Goal: Task Accomplishment & Management: Complete application form

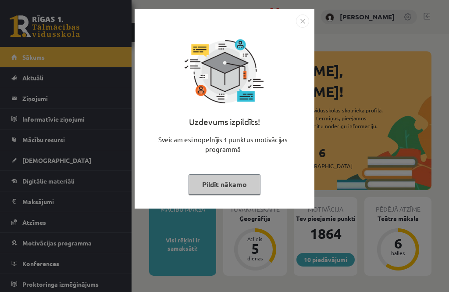
click at [301, 27] on img "Close" at bounding box center [302, 20] width 13 height 13
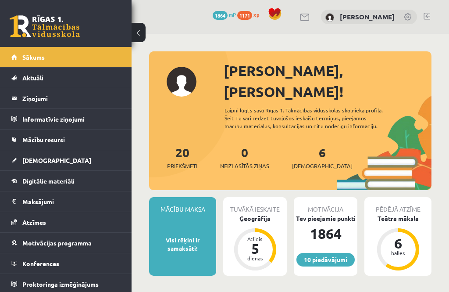
click at [264, 214] on div "Ģeogrāfija" at bounding box center [255, 218] width 64 height 9
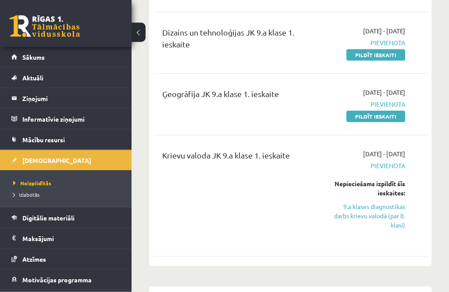
scroll to position [580, 0]
click at [392, 211] on link "9.a klases diagnostikas darbs krievu valodā (par 8. klasi)" at bounding box center [369, 216] width 72 height 28
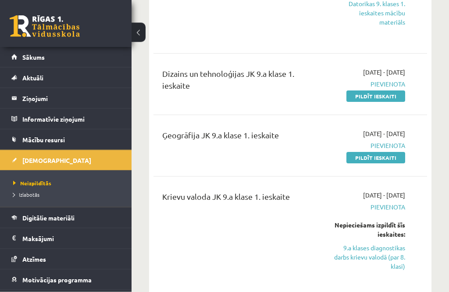
scroll to position [546, 0]
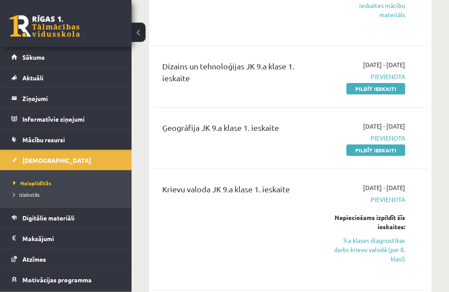
click at [391, 231] on div "Nepieciešams izpildīt šīs ieskaites: 9.a klases diagnostikas darbs krievu valod…" at bounding box center [369, 238] width 72 height 50
click at [391, 252] on link "9.a klases diagnostikas darbs krievu valodā (par 8. klasi)" at bounding box center [369, 250] width 72 height 28
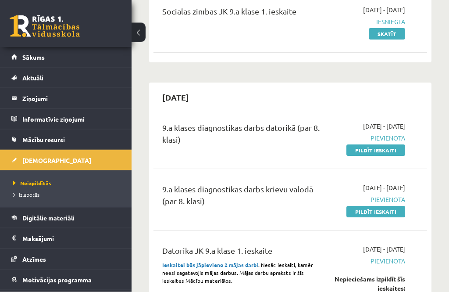
scroll to position [186, 0]
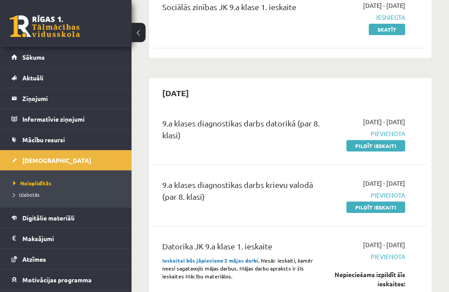
click at [394, 209] on link "Pildīt ieskaiti" at bounding box center [376, 206] width 59 height 11
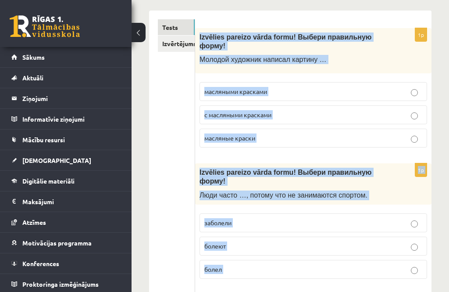
scroll to position [155, 0]
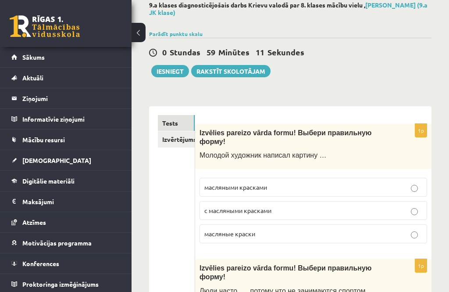
scroll to position [50, 0]
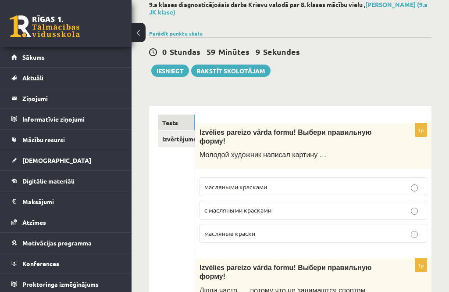
click at [329, 181] on label "масляными красками" at bounding box center [314, 186] width 228 height 19
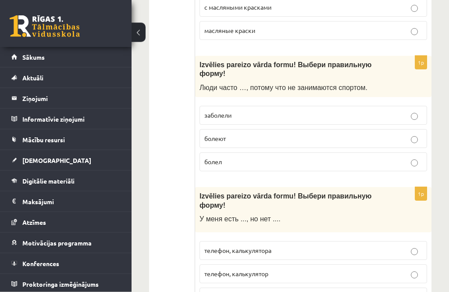
scroll to position [253, 0]
click at [349, 139] on p "болеют" at bounding box center [314, 138] width 218 height 9
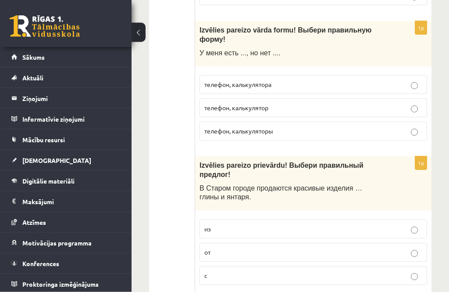
scroll to position [419, 0]
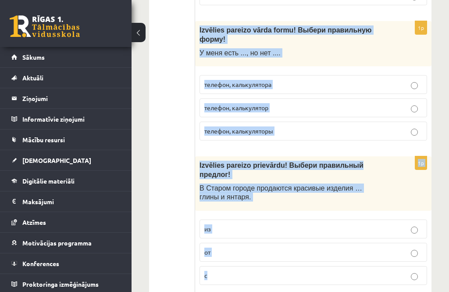
copy form "Izvēlies pareizo vārda formu! Выбери правильную форму! У меня есть ..., но нет …"
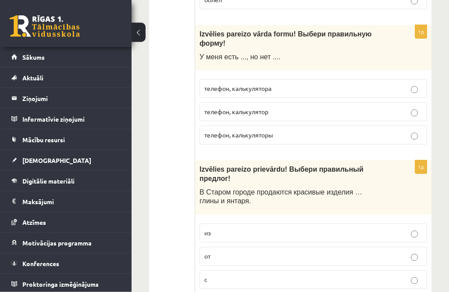
scroll to position [415, 0]
click at [355, 89] on p "телефон, калькулятора" at bounding box center [314, 88] width 218 height 9
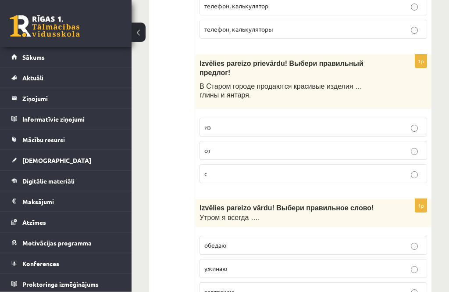
scroll to position [517, 0]
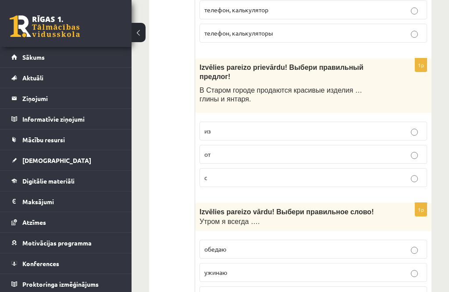
click at [397, 134] on p "из" at bounding box center [314, 130] width 218 height 9
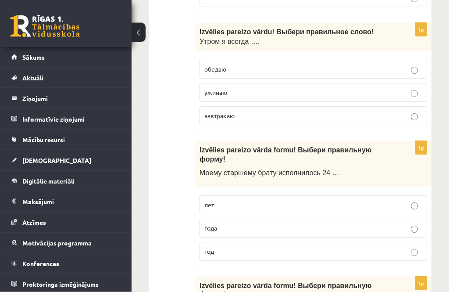
scroll to position [697, 0]
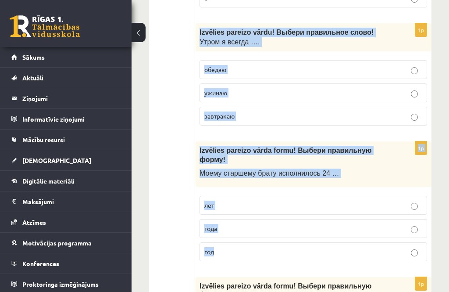
copy form "Izvēlies pareizo vārdu! Выбери правильн ое слово! Утром я всегда …. обедаю ужин…"
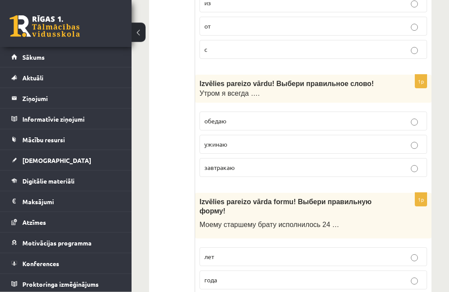
scroll to position [645, 0]
click at [346, 123] on p "обедаю" at bounding box center [314, 120] width 218 height 9
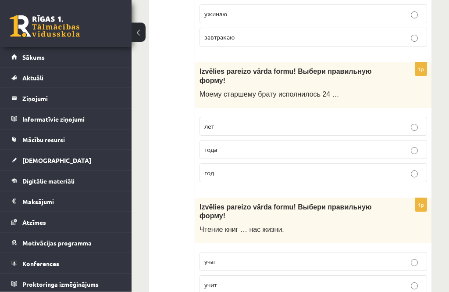
scroll to position [776, 0]
click at [361, 147] on p "года" at bounding box center [314, 149] width 218 height 9
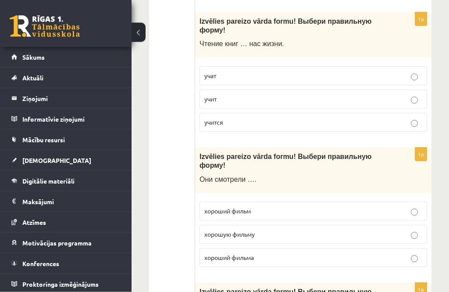
scroll to position [961, 0]
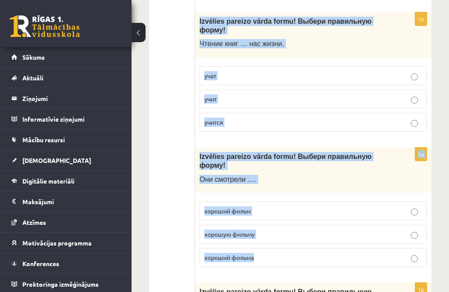
copy form "Izvēlies pareizo vārda formu! Выбери правильную форму! Чтение книг … нас жизни.…"
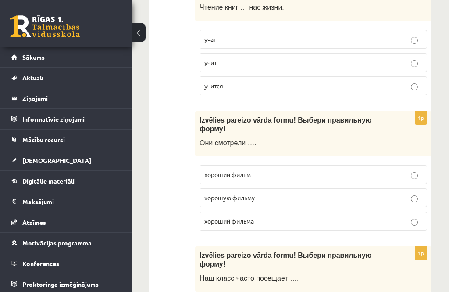
scroll to position [996, 0]
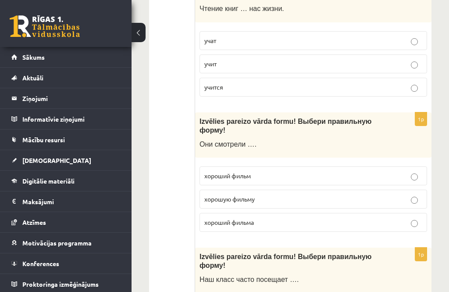
click at [305, 61] on p "учит" at bounding box center [314, 63] width 218 height 9
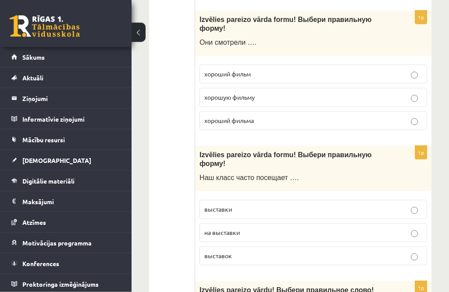
scroll to position [1101, 0]
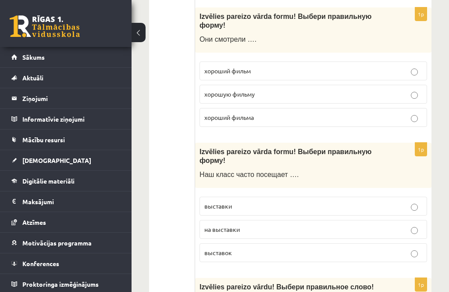
click at [307, 75] on p "хороший фильм" at bounding box center [314, 70] width 218 height 9
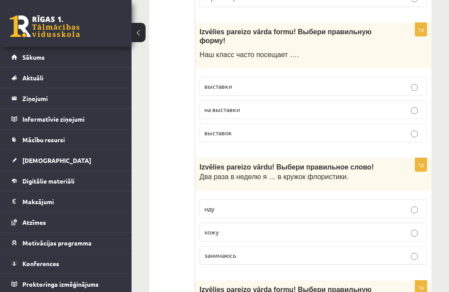
scroll to position [1225, 0]
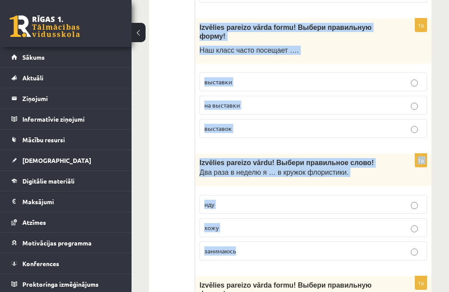
copy form "Izvēlies pareizo vārda formu! Выбери правильную форму! Наш класс часто посещает…"
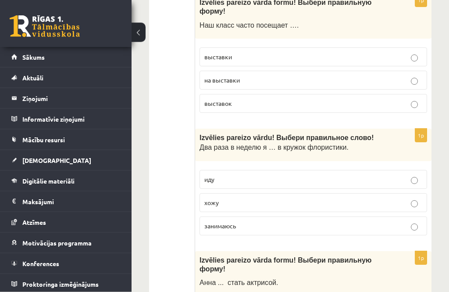
scroll to position [1250, 0]
click at [323, 54] on label "выставки" at bounding box center [314, 56] width 228 height 19
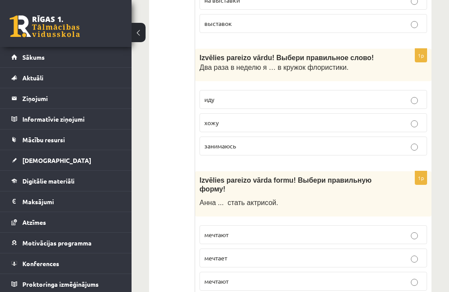
scroll to position [1339, 0]
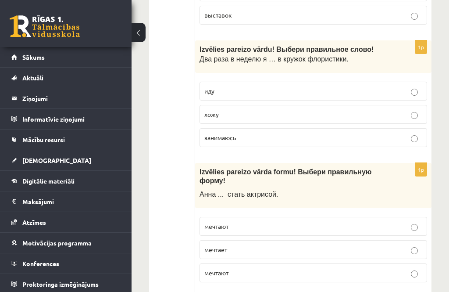
click at [350, 118] on p "хожу" at bounding box center [314, 114] width 218 height 9
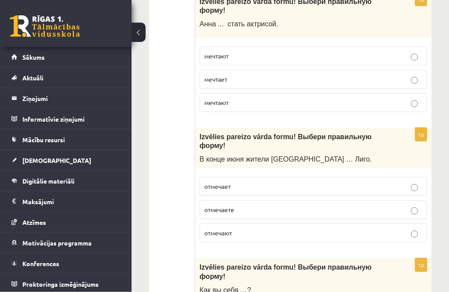
scroll to position [1496, 0]
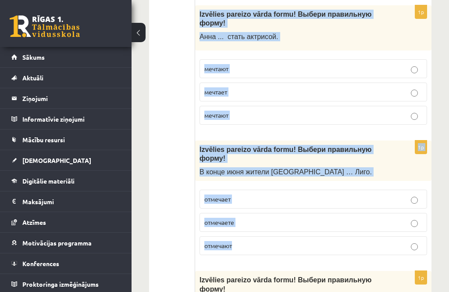
copy form "Izvēlies pareizo vārda formu! Выбери правильную форму! Анна ... стать актрисой.…"
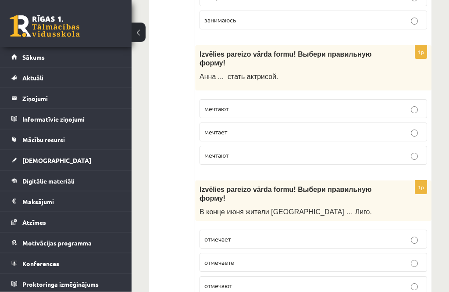
scroll to position [1456, 0]
click at [286, 133] on p "мечтает" at bounding box center [314, 131] width 218 height 9
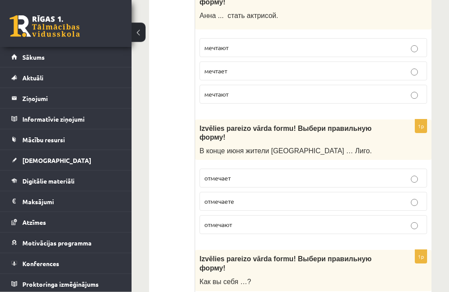
scroll to position [1518, 0]
click at [360, 227] on p "отмечают" at bounding box center [314, 223] width 218 height 9
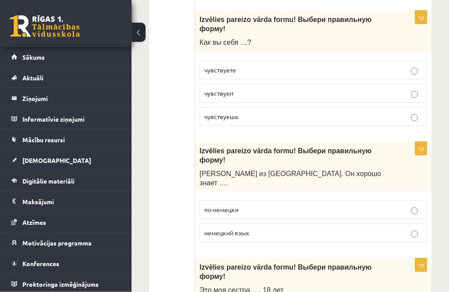
scroll to position [1757, 0]
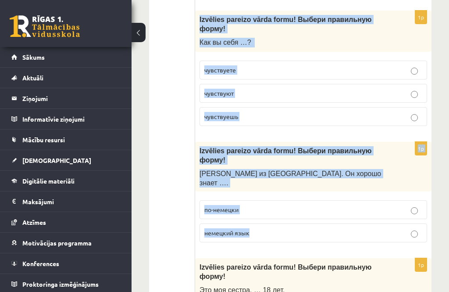
copy form "Izvēlies pareizo vārda formu! Выбери правильную форму! Как вы себя …? чувствует…"
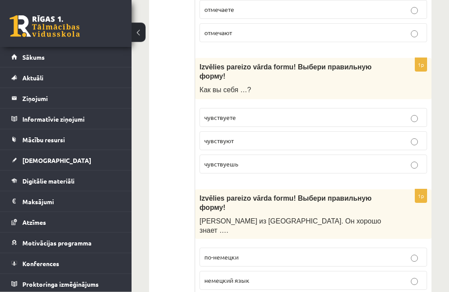
scroll to position [1709, 0]
click at [327, 122] on p "чувствуете" at bounding box center [314, 117] width 218 height 9
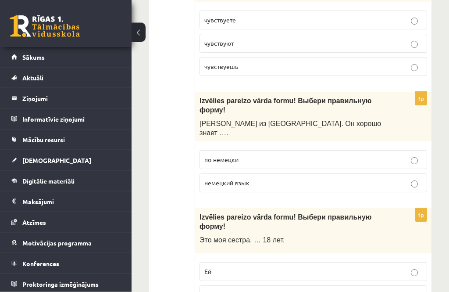
scroll to position [1807, 0]
click at [295, 180] on p "немецкий язык" at bounding box center [314, 182] width 218 height 9
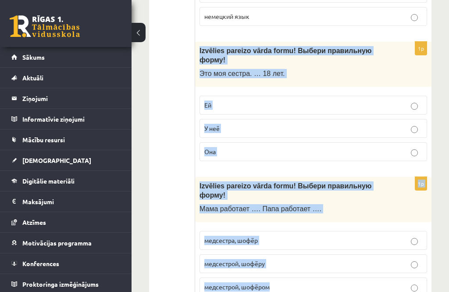
scroll to position [1974, 0]
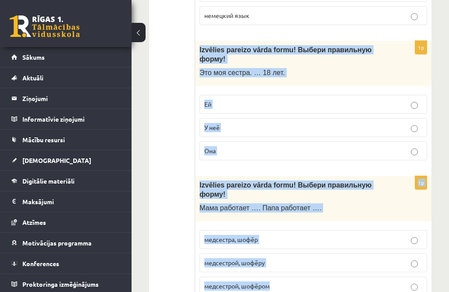
copy form "Izvēlies pareizo vārda formu! Выбери правильную форму! Это моя сестра. … 18 лет…"
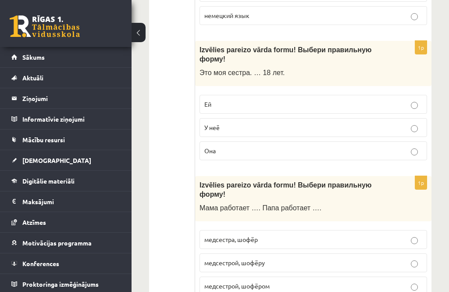
click at [175, 83] on ul "Tests Izvērtējums!" at bounding box center [176, 98] width 37 height 3815
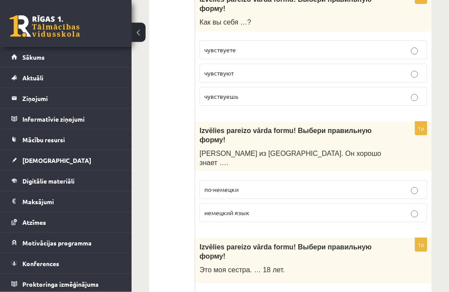
scroll to position [1770, 0]
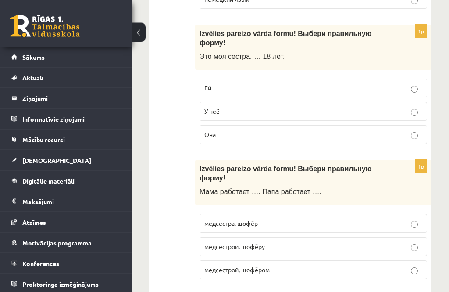
click at [347, 84] on p "Ей" at bounding box center [314, 88] width 218 height 9
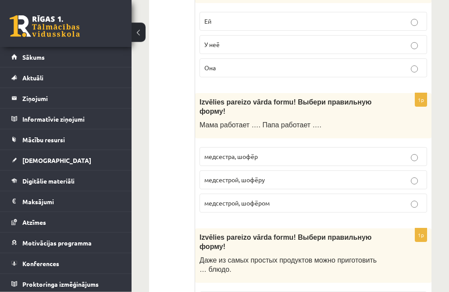
scroll to position [2057, 0]
click at [313, 202] on p "медсестрой, шофёром" at bounding box center [314, 202] width 218 height 9
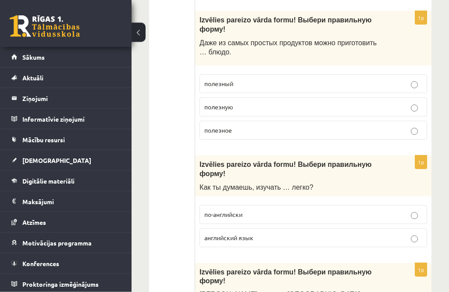
scroll to position [2274, 0]
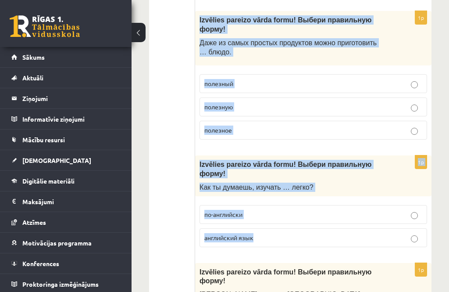
copy form "Izvēlies pareizo vārda formu! Выбери правильную форму! Даже из самых простых пр…"
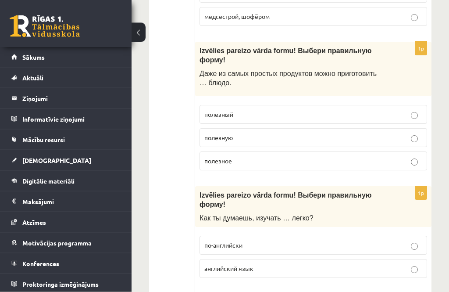
scroll to position [2243, 0]
click at [357, 165] on label "полезное" at bounding box center [314, 160] width 228 height 19
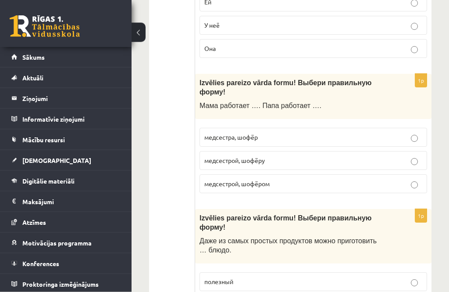
scroll to position [2077, 0]
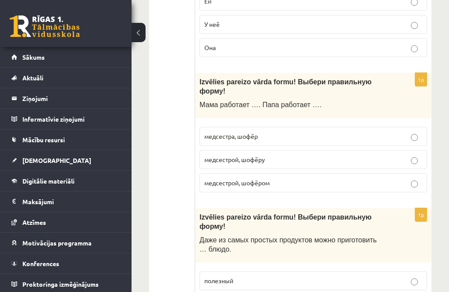
click at [358, 155] on p "медсестрой, шофёру" at bounding box center [314, 159] width 218 height 9
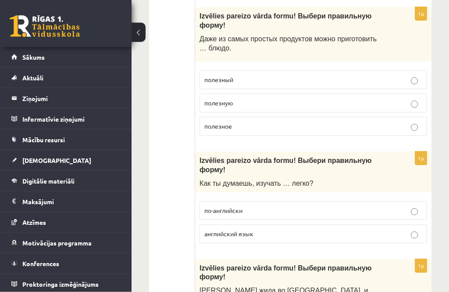
scroll to position [2289, 0]
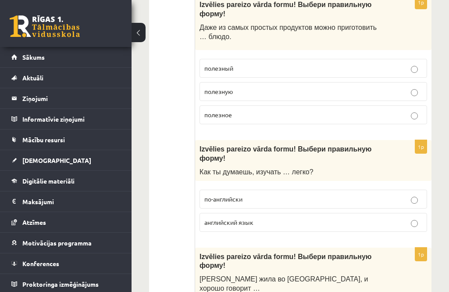
click at [404, 83] on label "полезную" at bounding box center [314, 91] width 228 height 19
click at [413, 98] on label "полезную" at bounding box center [314, 91] width 228 height 19
click at [398, 185] on fieldset "по-английски английский язык" at bounding box center [314, 209] width 228 height 49
click at [403, 205] on label "по-английски" at bounding box center [314, 199] width 228 height 19
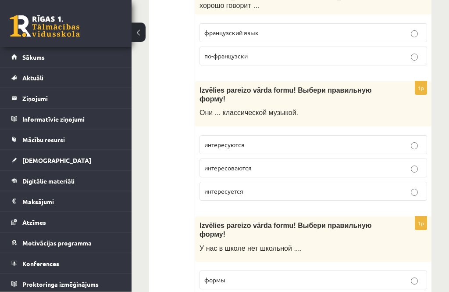
scroll to position [2572, 0]
click at [410, 167] on label "интересоваются" at bounding box center [314, 167] width 228 height 19
click at [381, 28] on p "французский язык" at bounding box center [314, 32] width 218 height 9
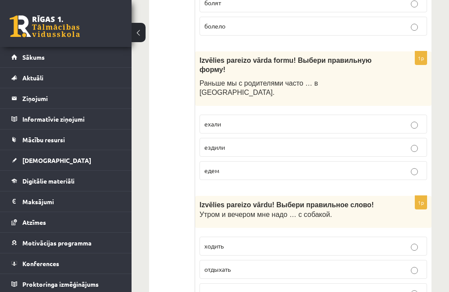
scroll to position [3004, 0]
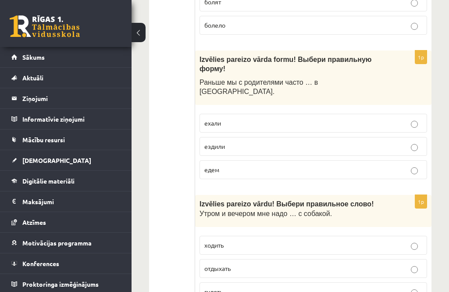
click at [421, 264] on p "отдыхать" at bounding box center [314, 268] width 218 height 9
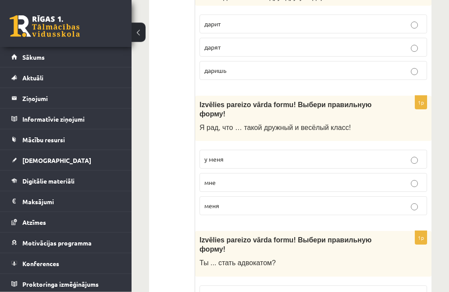
scroll to position [3680, 0]
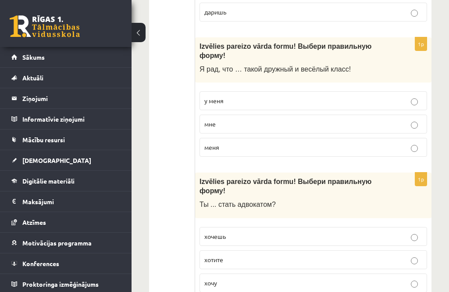
click at [403, 258] on p "хотите" at bounding box center [314, 259] width 218 height 9
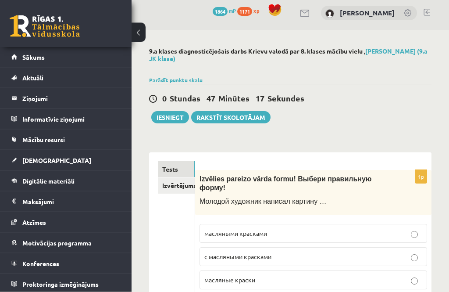
scroll to position [0, 0]
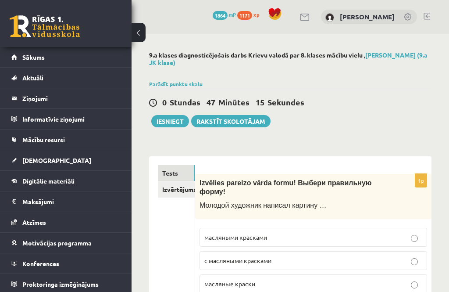
click at [182, 188] on link "Izvērtējums!" at bounding box center [176, 189] width 37 height 16
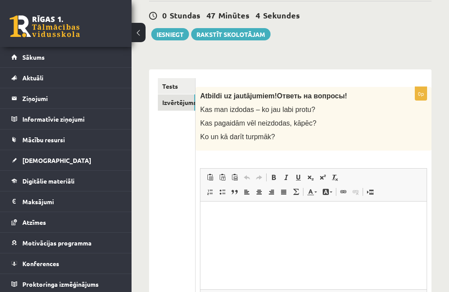
scroll to position [86, 0]
click at [215, 215] on p "Rich Text Editor, wiswyg-editor-user-answer-47433786744380" at bounding box center [313, 214] width 209 height 9
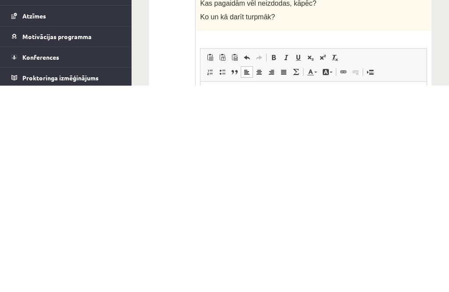
scroll to position [0, 0]
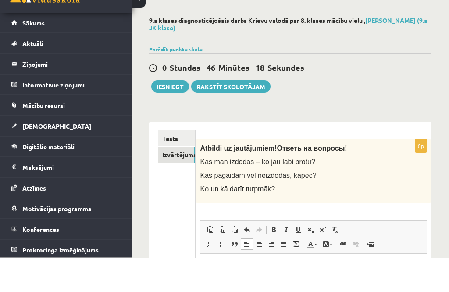
click at [167, 115] on button "Iesniegt" at bounding box center [170, 121] width 38 height 12
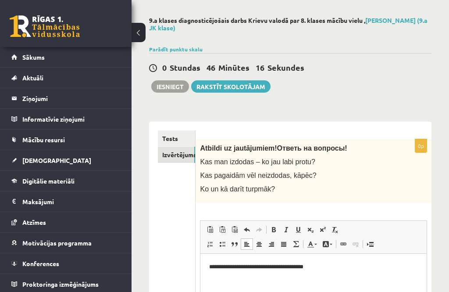
scroll to position [63, 0]
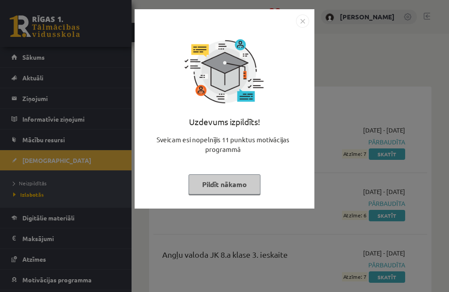
click at [239, 187] on button "Pildīt nākamo" at bounding box center [225, 184] width 72 height 20
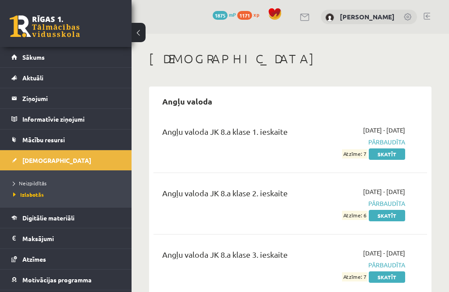
click at [85, 61] on link "Sākums" at bounding box center [65, 57] width 109 height 20
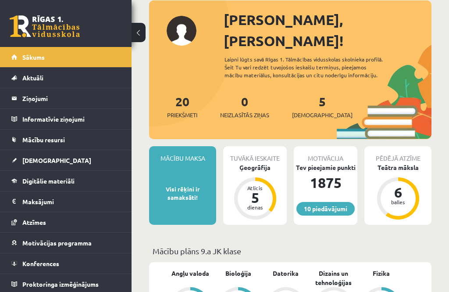
scroll to position [56, 0]
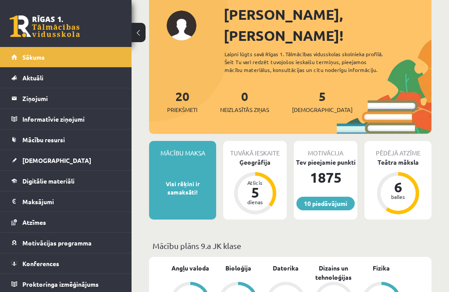
click at [259, 158] on div "Ģeogrāfija" at bounding box center [255, 162] width 64 height 9
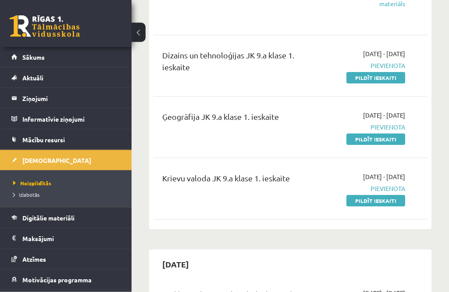
scroll to position [496, 0]
